Goal: Transaction & Acquisition: Purchase product/service

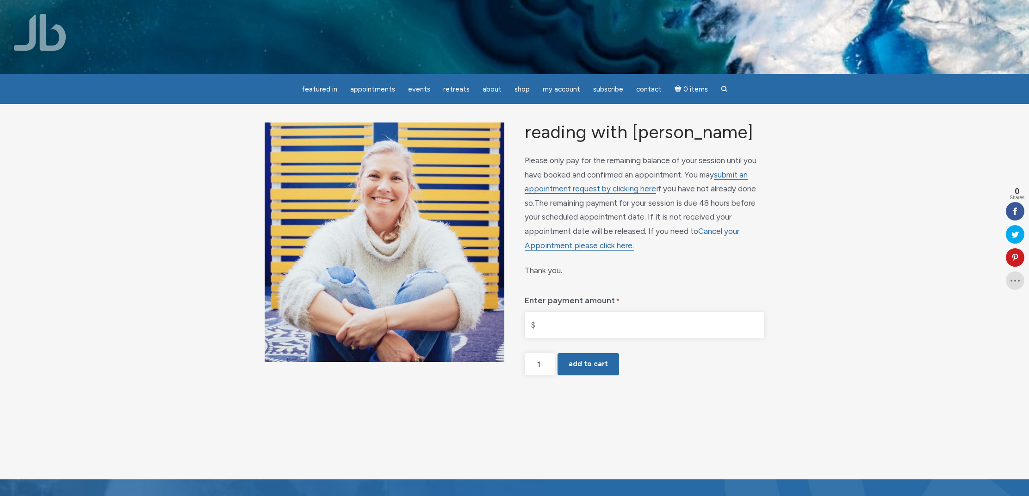
click at [535, 329] on input "Enter payment amount *" at bounding box center [645, 325] width 240 height 26
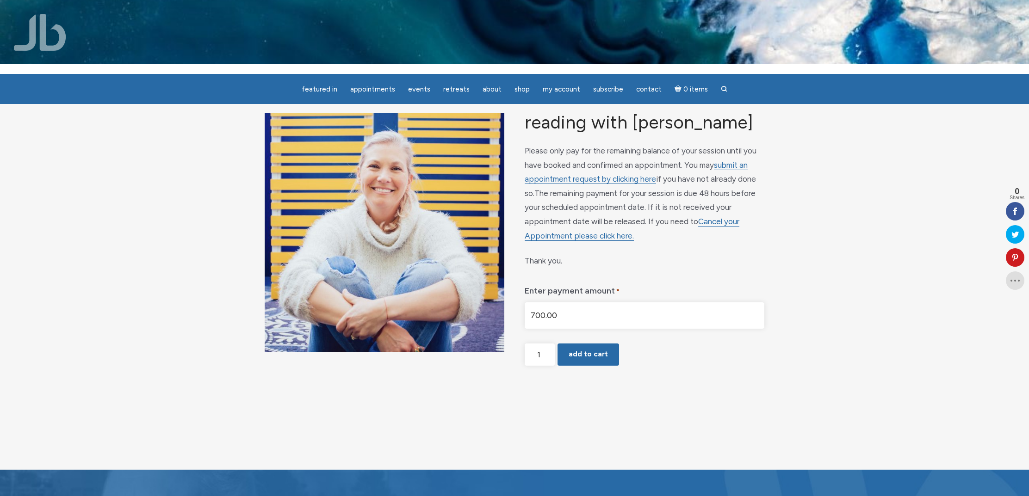
scroll to position [12, 0]
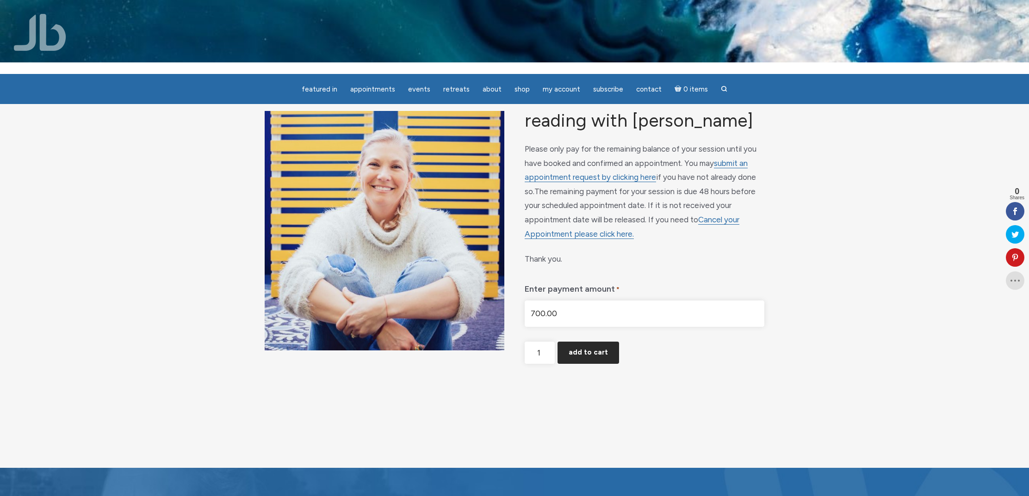
type input "$700.00"
click at [579, 360] on button "Add to cart" at bounding box center [588, 353] width 62 height 22
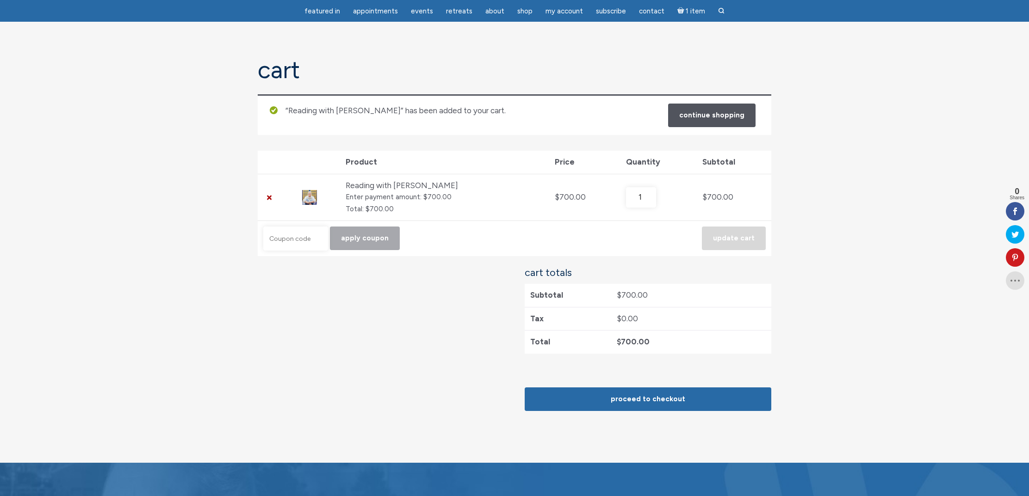
scroll to position [74, 0]
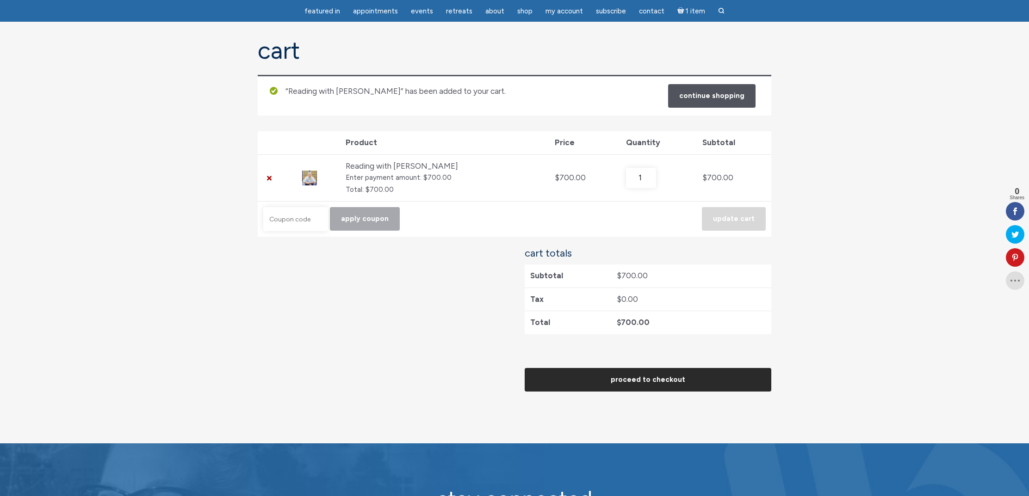
click at [599, 380] on link "Proceed to checkout" at bounding box center [648, 380] width 247 height 24
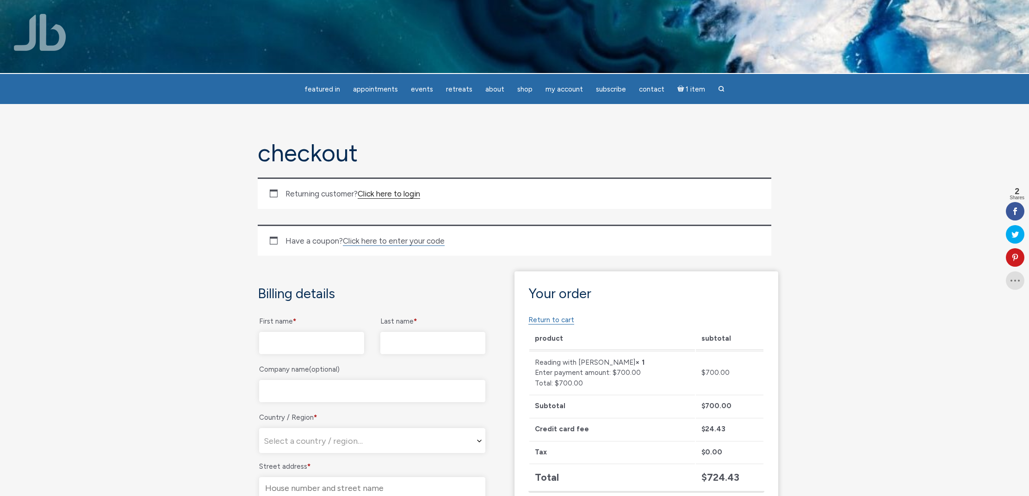
scroll to position [2, 0]
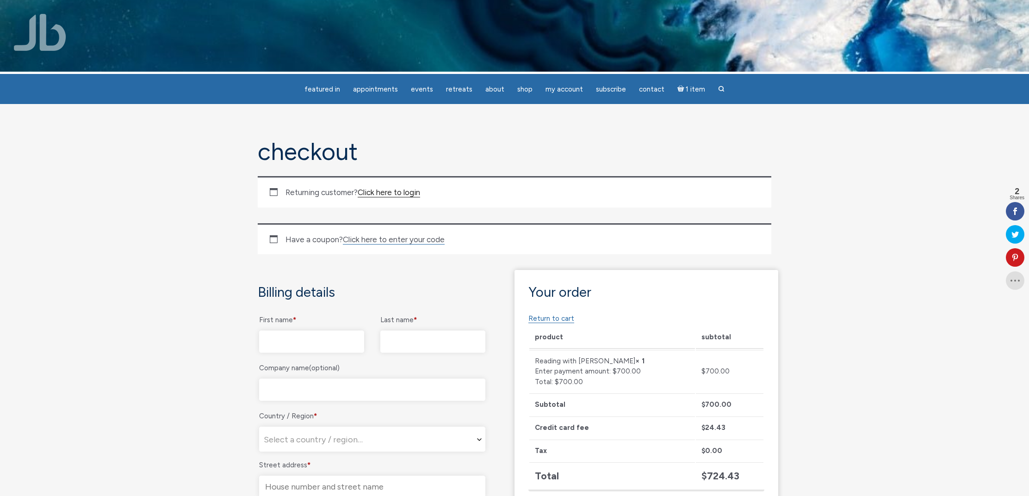
click at [390, 194] on link "Click here to login" at bounding box center [389, 193] width 62 height 10
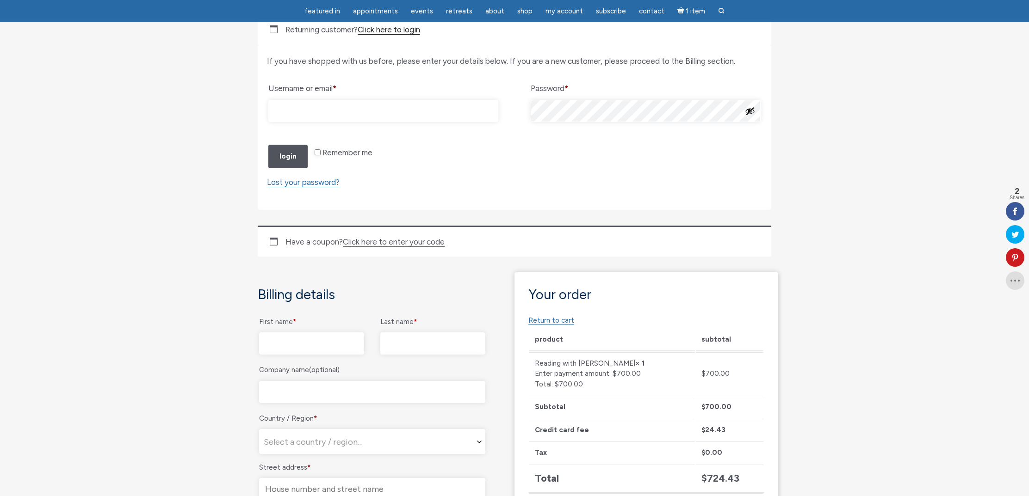
scroll to position [135, 0]
click at [323, 109] on input "Username or email * Required" at bounding box center [383, 111] width 230 height 22
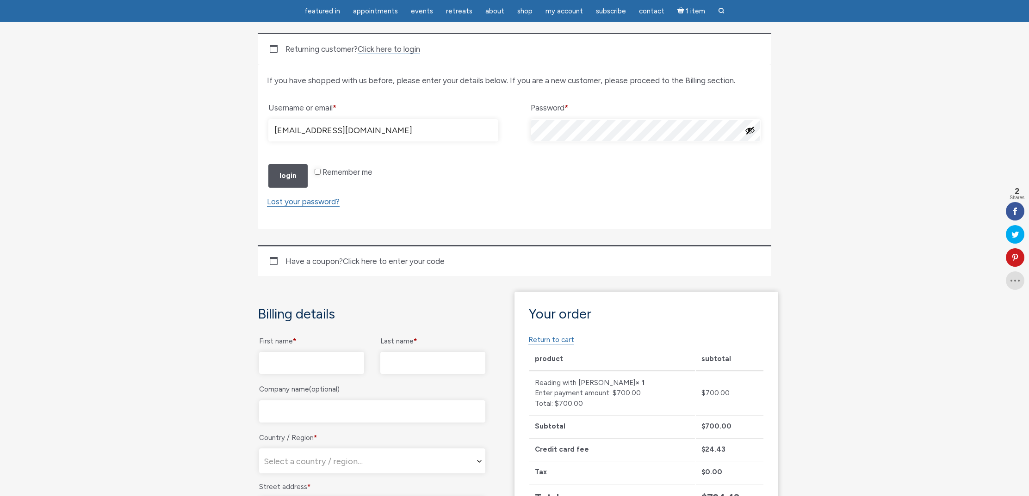
scroll to position [115, 0]
click at [410, 133] on input "[EMAIL_ADDRESS][DOMAIN_NAME]" at bounding box center [383, 131] width 230 height 22
type input "b"
click at [276, 375] on input "First name *" at bounding box center [311, 364] width 105 height 22
type input "William (Bill)"
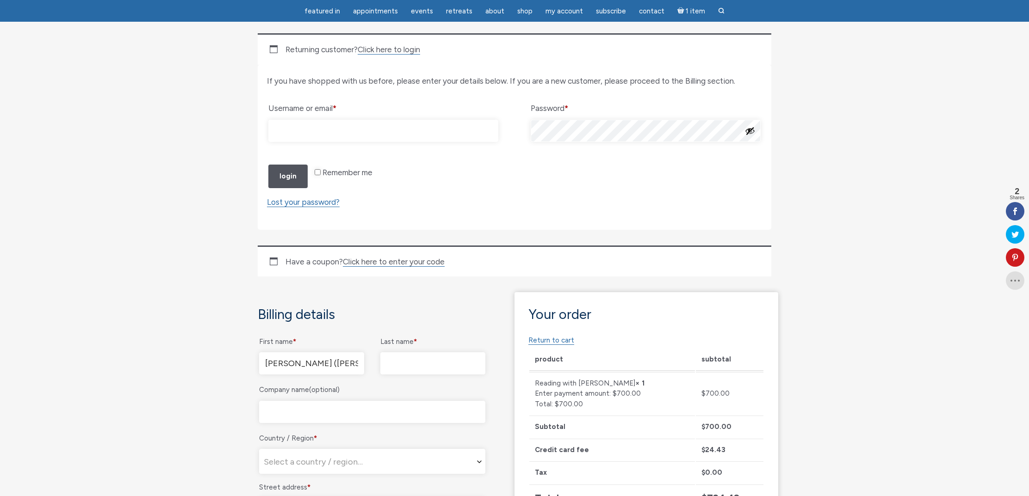
type input "Kling"
select select "US"
type input "[STREET_ADDRESS]"
type input "Oak Point"
type input "75068"
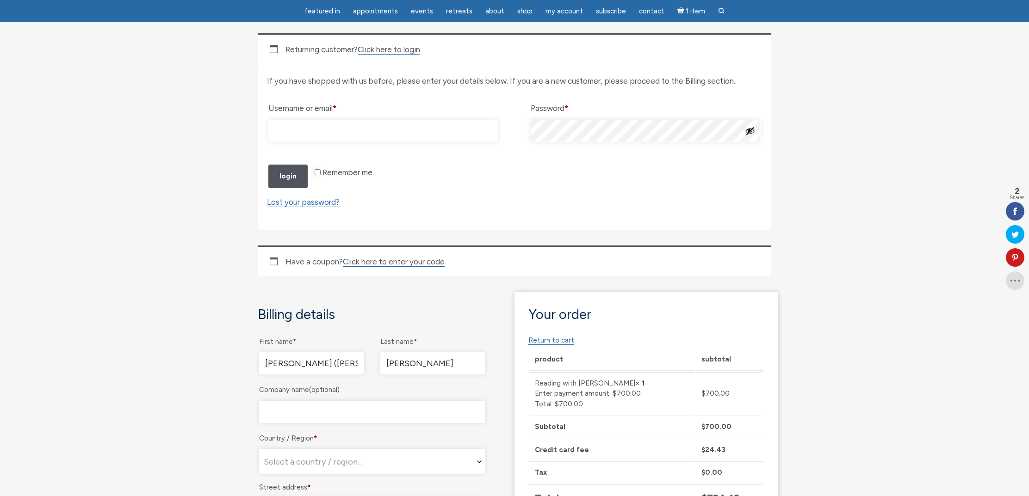
type input "19729983132"
type input "[EMAIL_ADDRESS][DOMAIN_NAME]"
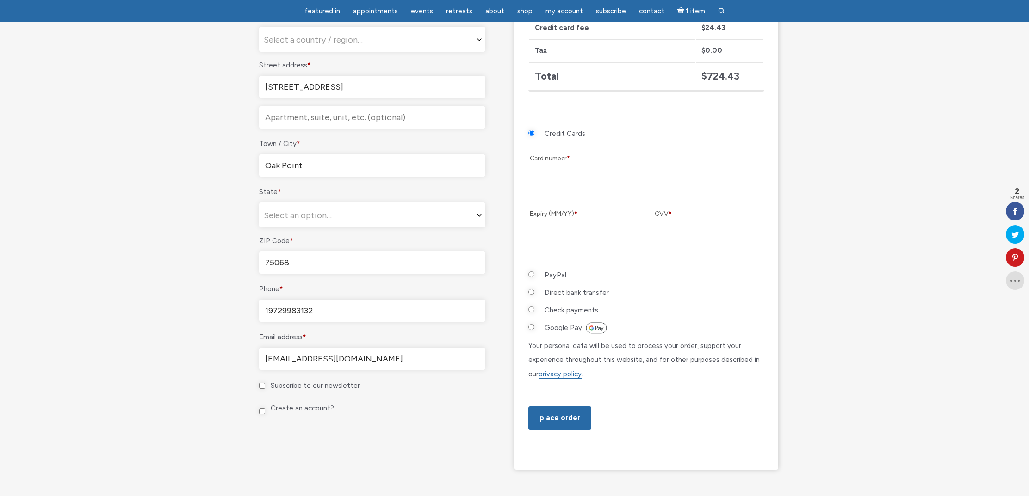
select select "US"
select select "TX"
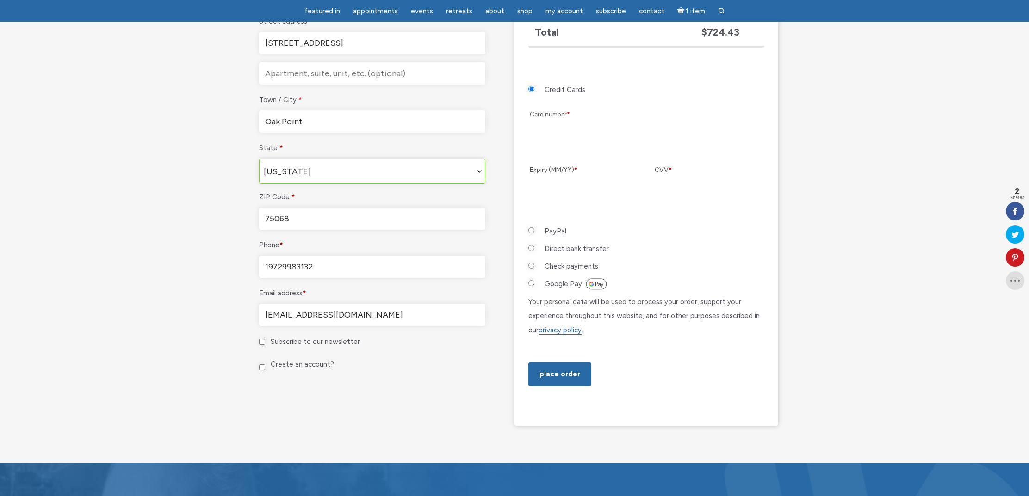
scroll to position [582, 0]
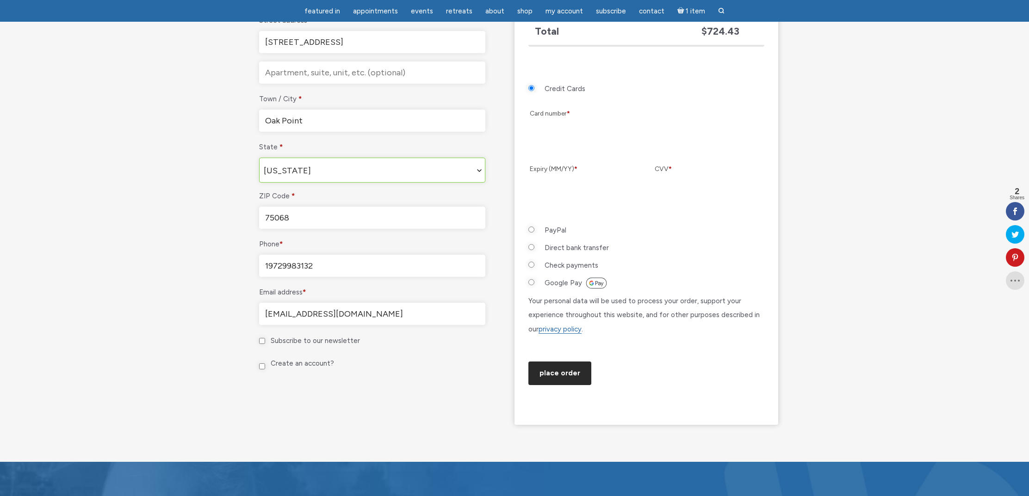
click at [548, 385] on button "Place order" at bounding box center [559, 374] width 63 height 24
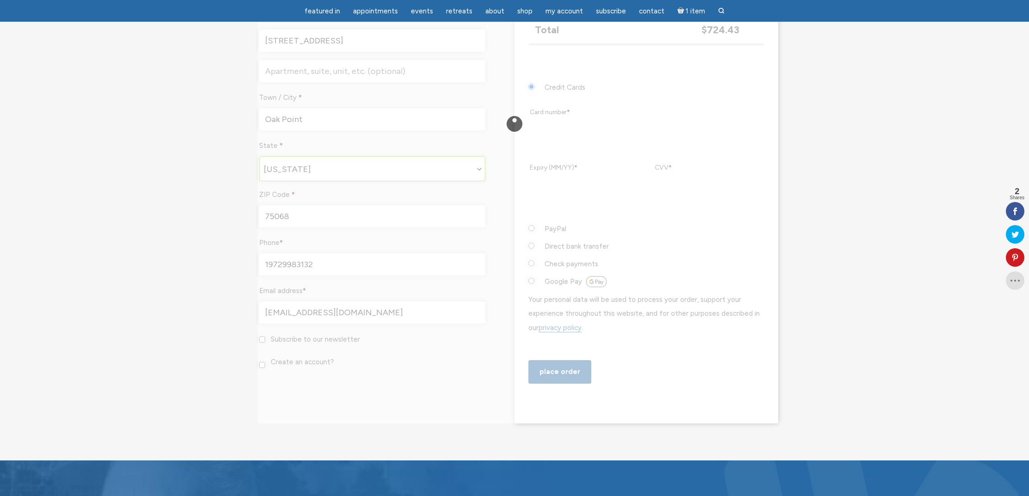
scroll to position [583, 0]
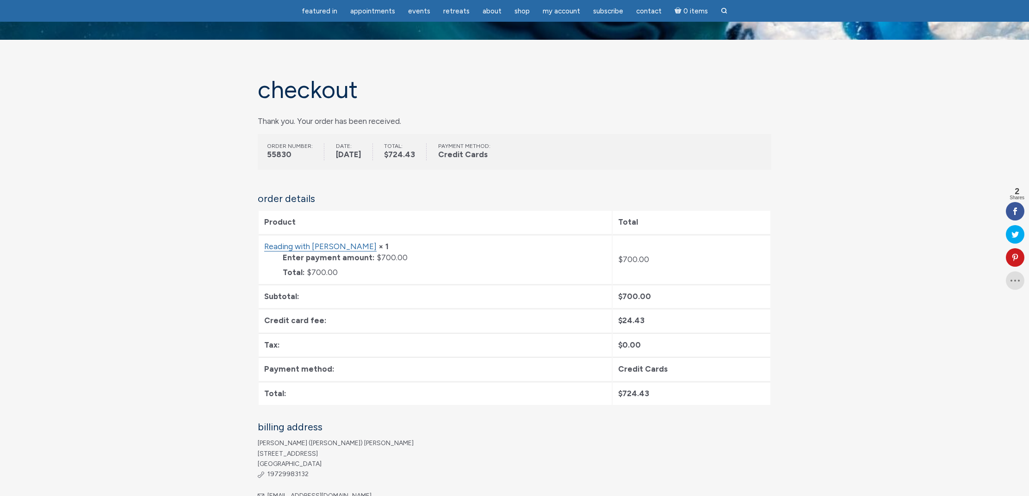
scroll to position [26, 0]
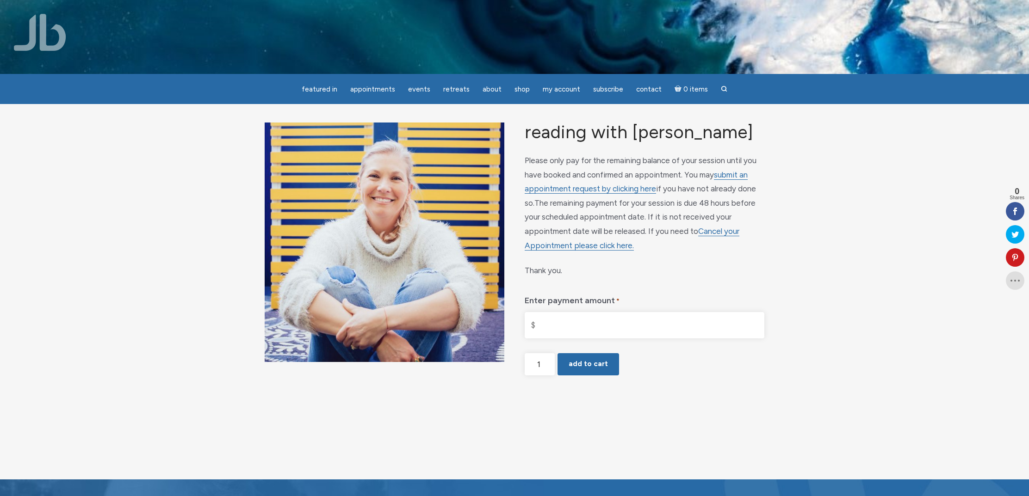
click at [540, 334] on input "Enter payment amount *" at bounding box center [645, 325] width 240 height 26
type input "$550.00"
click at [573, 370] on button "Add to cart" at bounding box center [588, 364] width 62 height 22
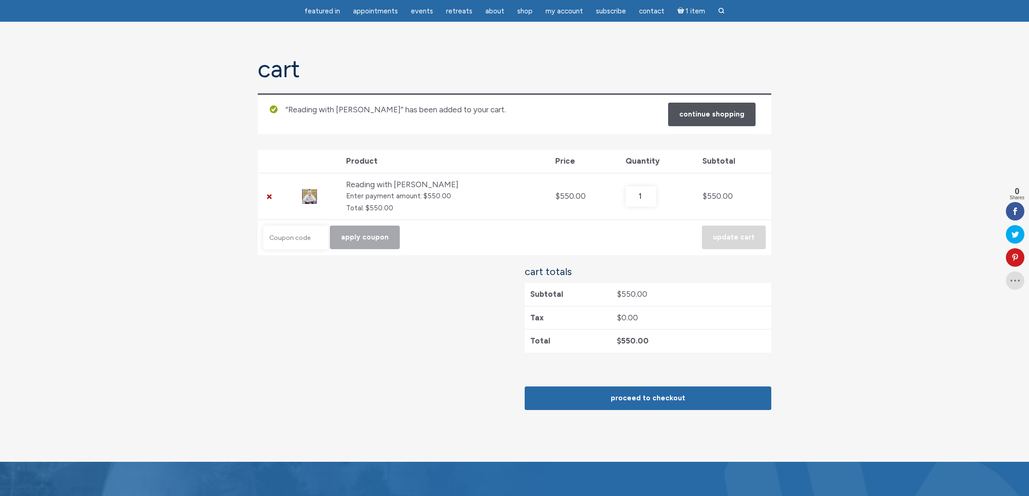
scroll to position [56, 0]
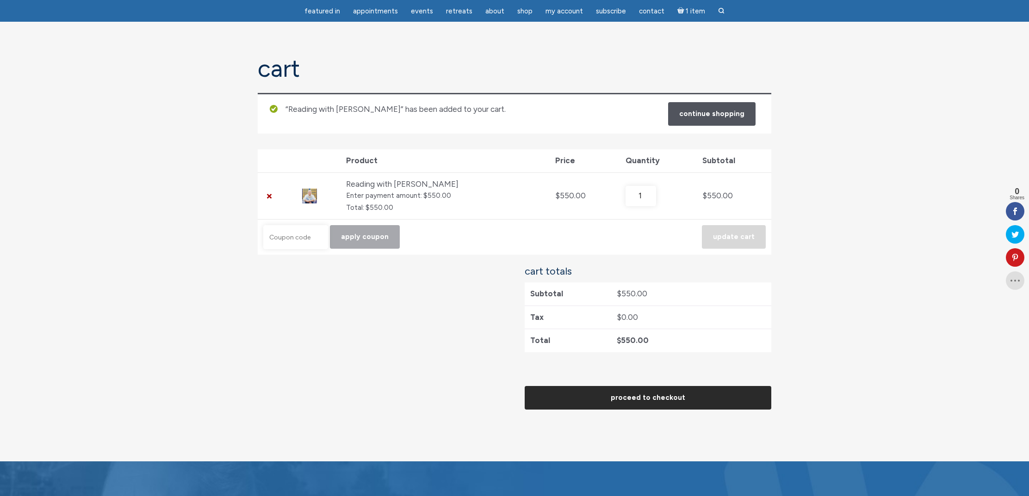
click at [571, 395] on link "Proceed to checkout" at bounding box center [648, 398] width 247 height 24
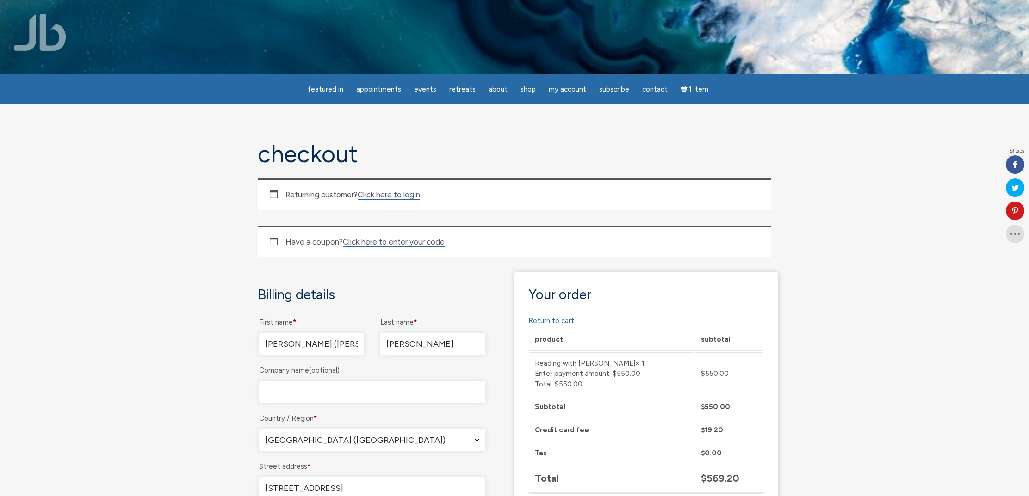
select select "[GEOGRAPHIC_DATA]"
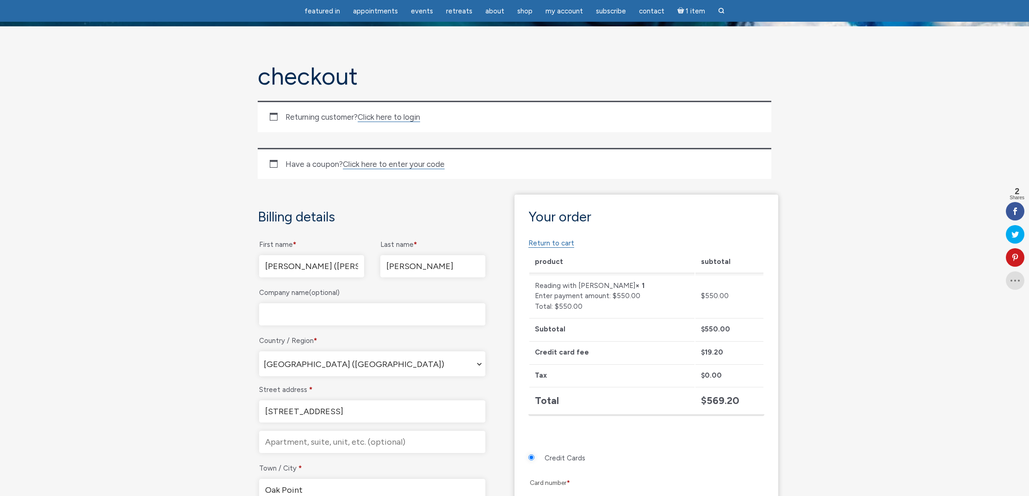
scroll to position [48, 0]
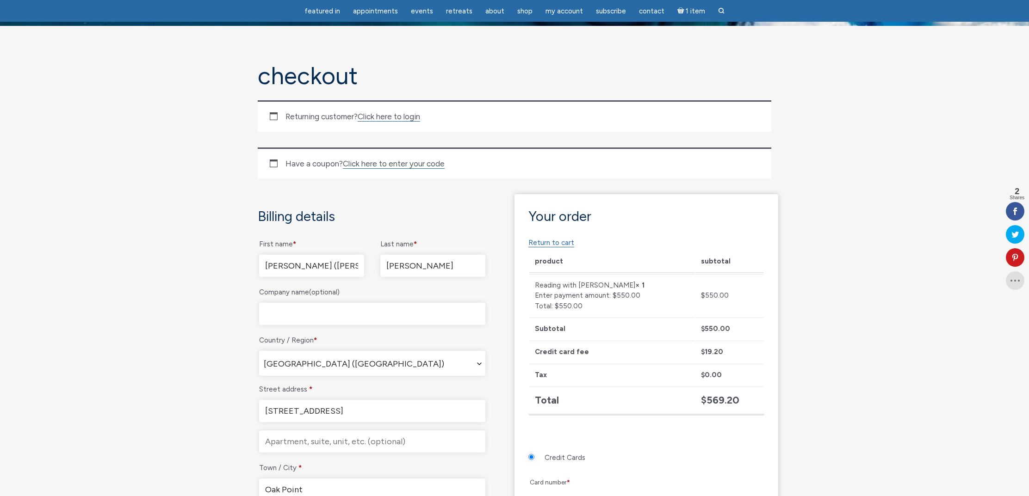
click at [335, 311] on input "Company name (optional)" at bounding box center [372, 314] width 226 height 22
type input "Benova LLC"
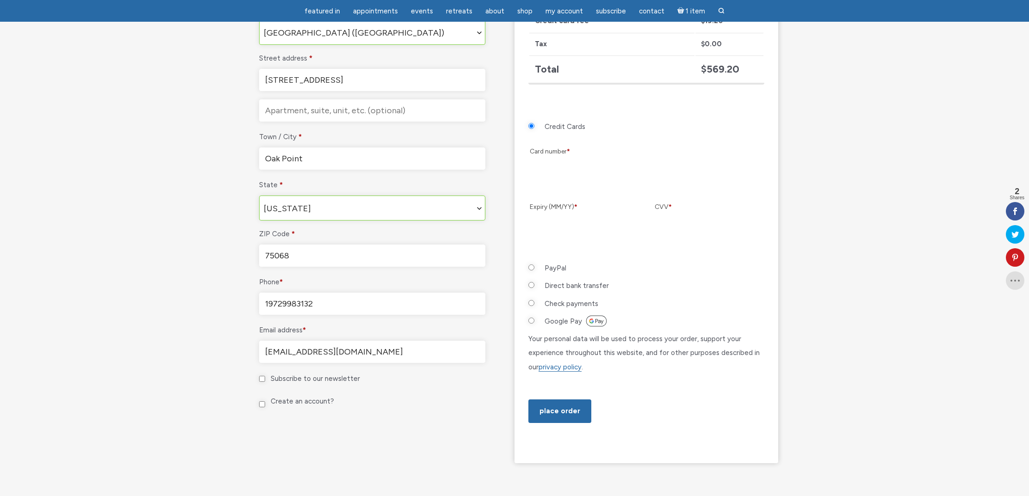
scroll to position [408, 0]
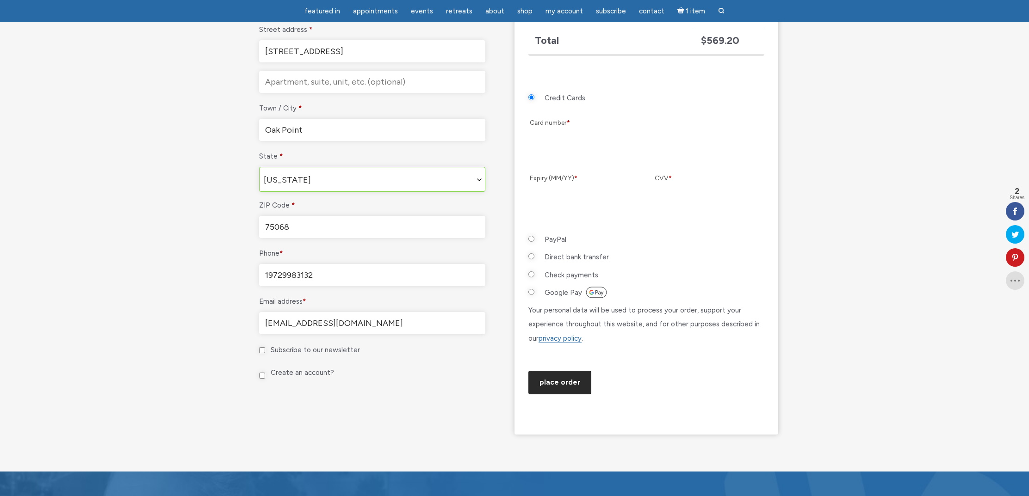
click at [555, 395] on button "Place order" at bounding box center [559, 383] width 63 height 24
